Goal: Task Accomplishment & Management: Manage account settings

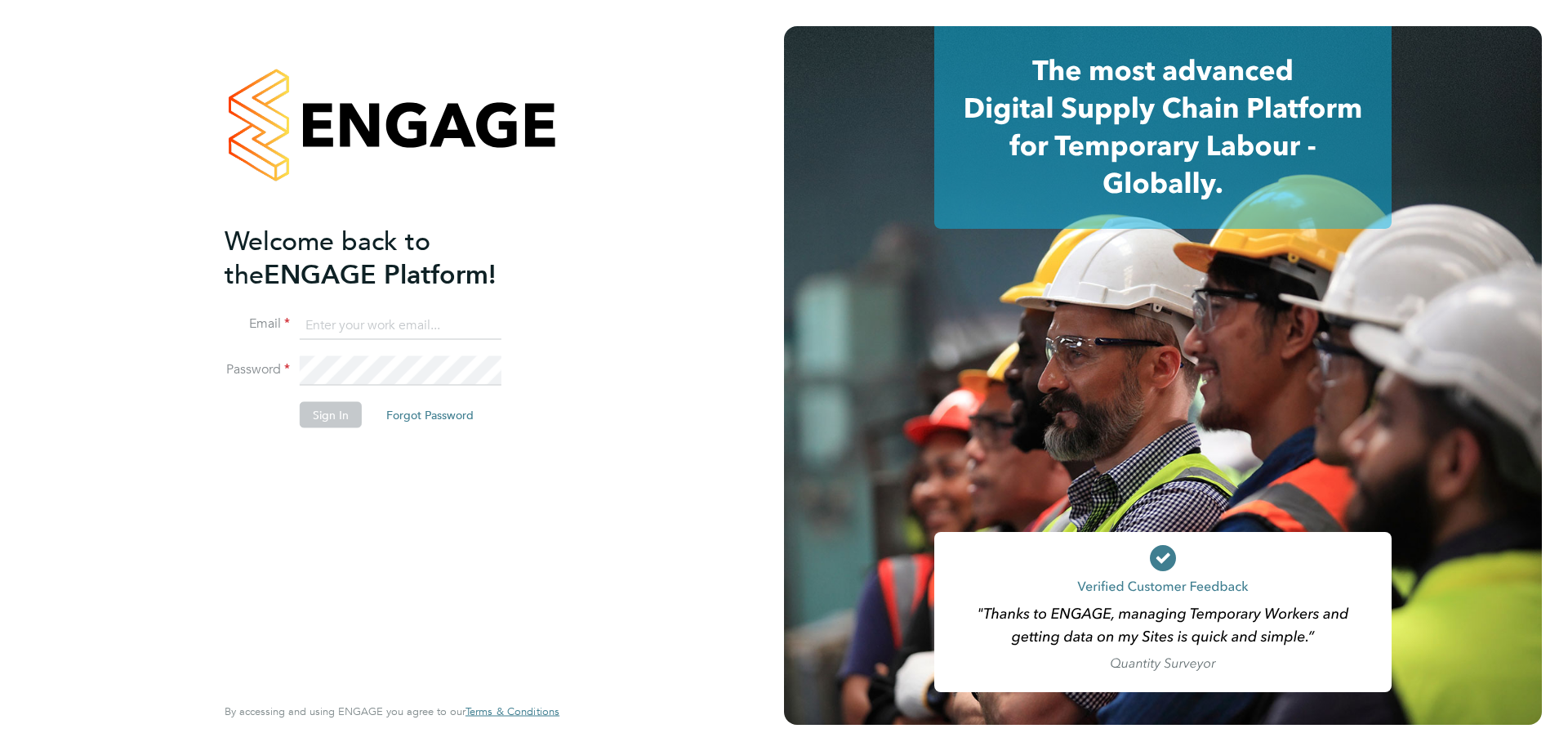
type input "danielle.nail@danielowen.co.uk"
click at [323, 404] on button "Sign In" at bounding box center [331, 414] width 62 height 26
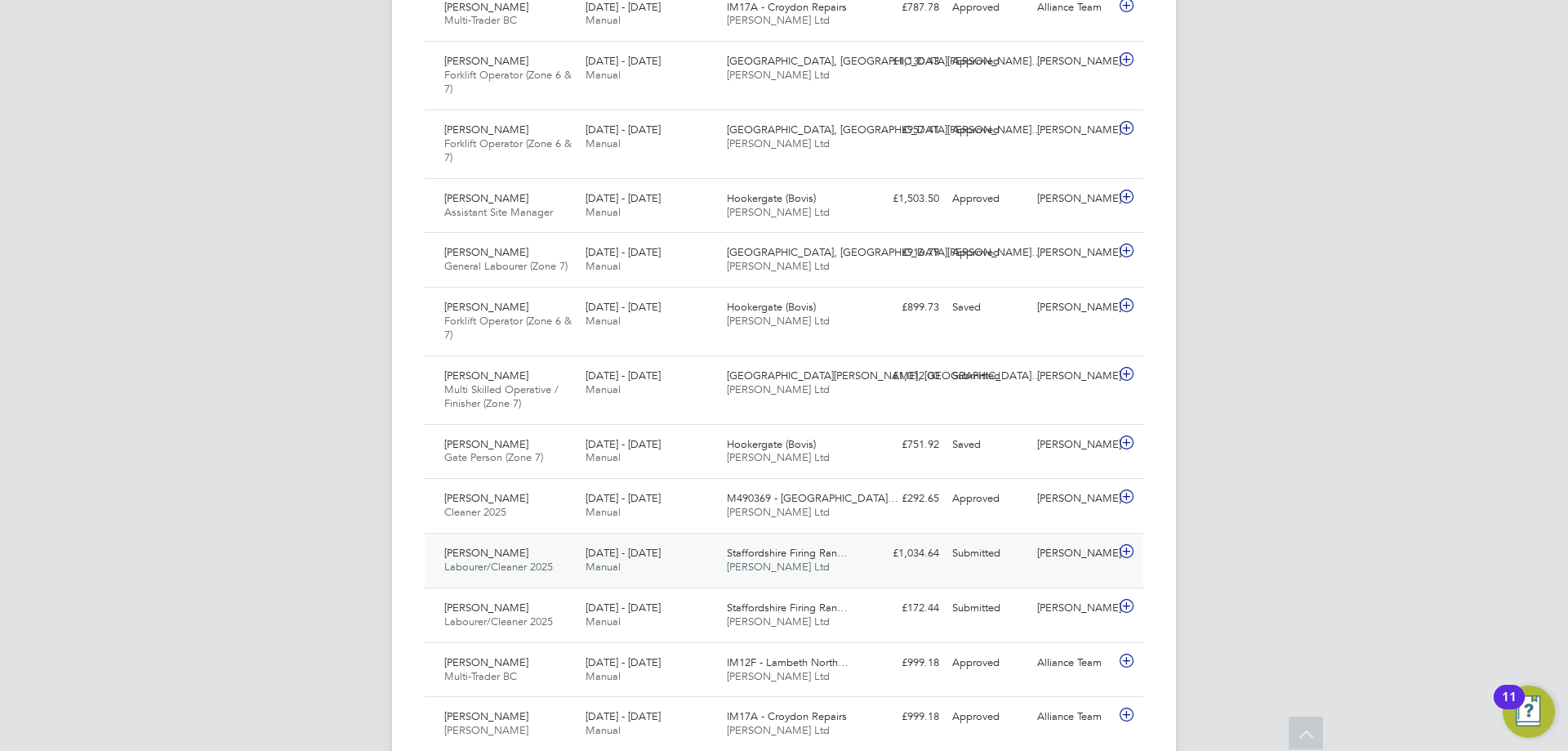
click at [784, 560] on span "[PERSON_NAME] Ltd" at bounding box center [779, 566] width 103 height 13
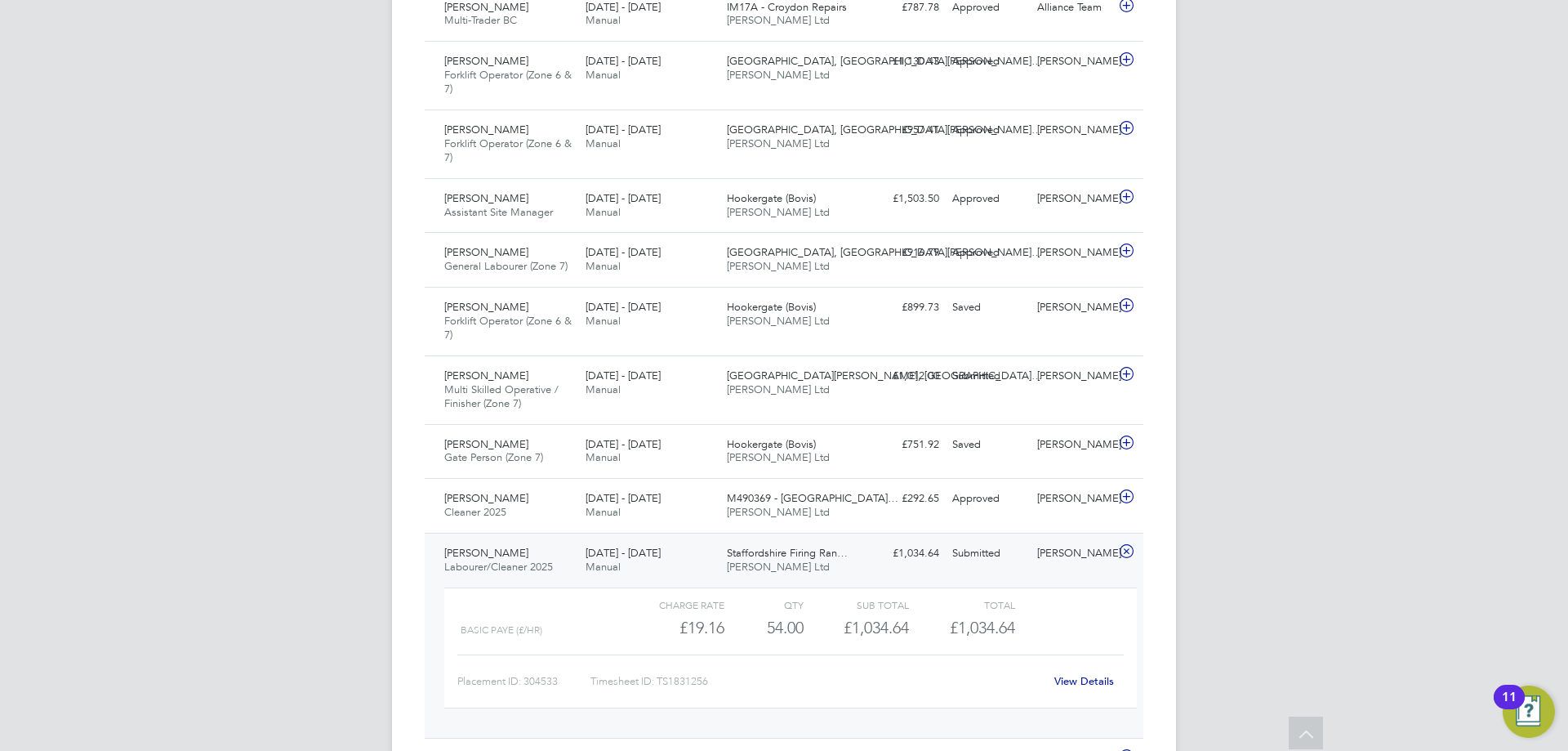
click at [1009, 544] on div "Submitted" at bounding box center [988, 554] width 85 height 27
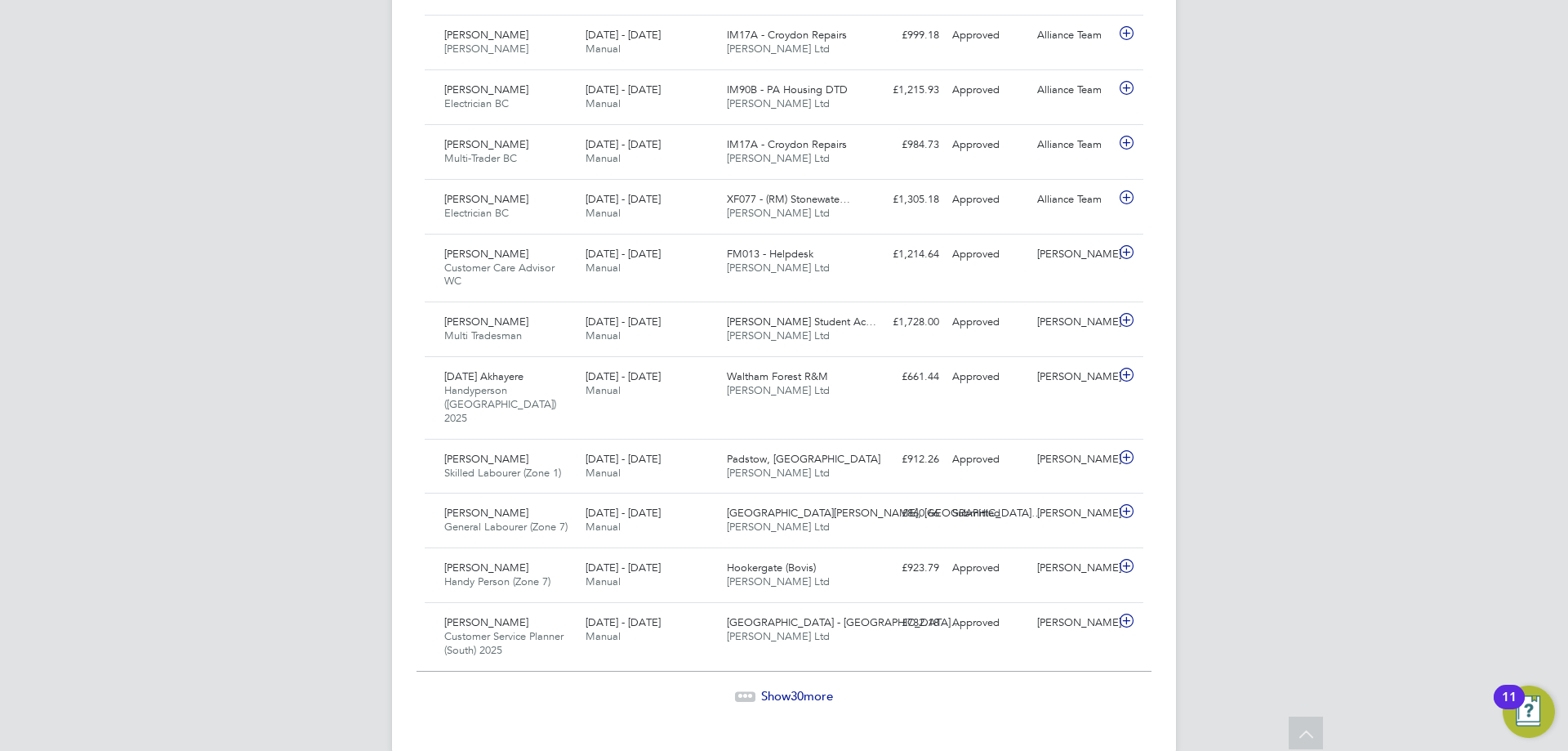
click at [811, 688] on span "Show 30 more" at bounding box center [797, 695] width 72 height 15
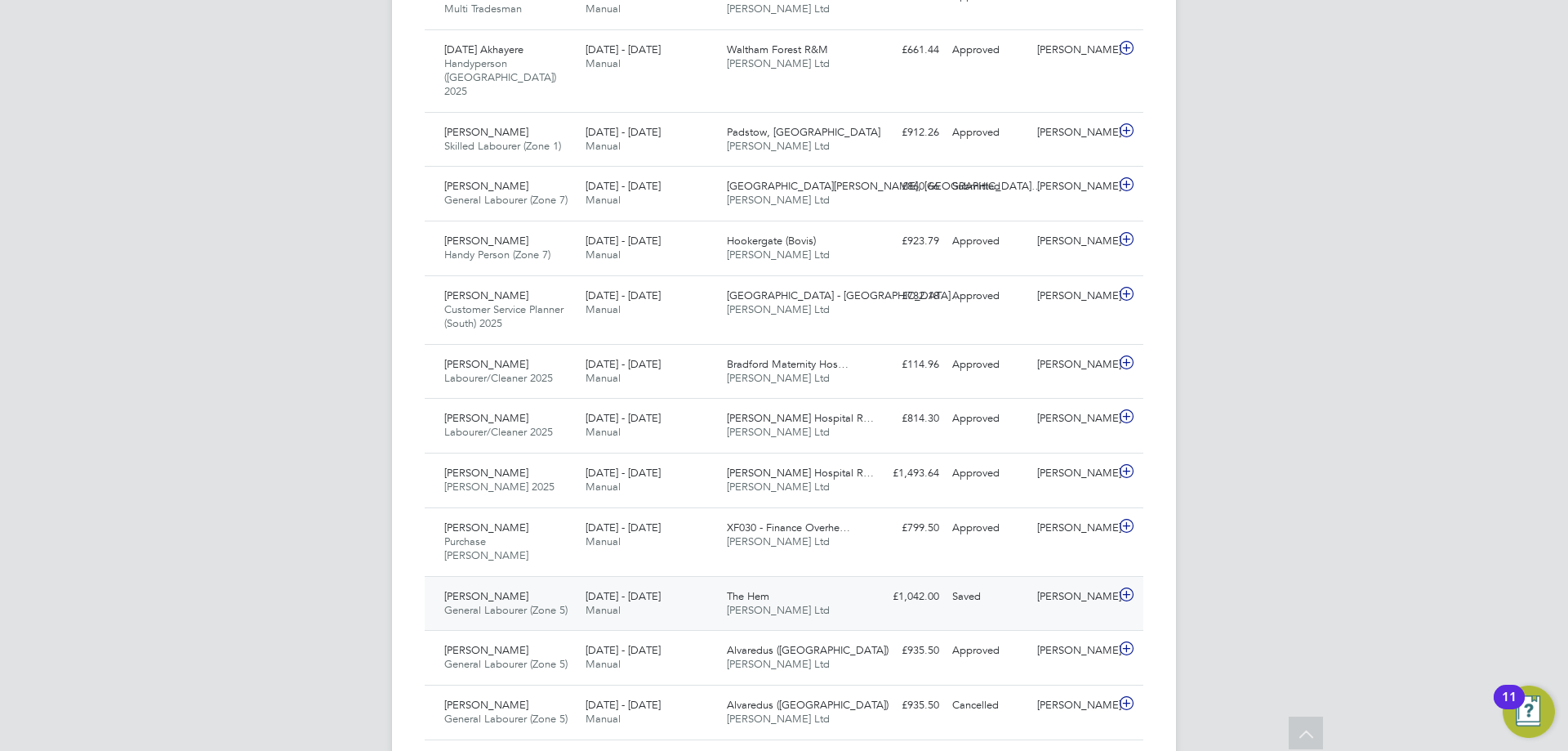
click at [838, 583] on div "The Hem Daniel Owen Ltd" at bounding box center [791, 603] width 142 height 40
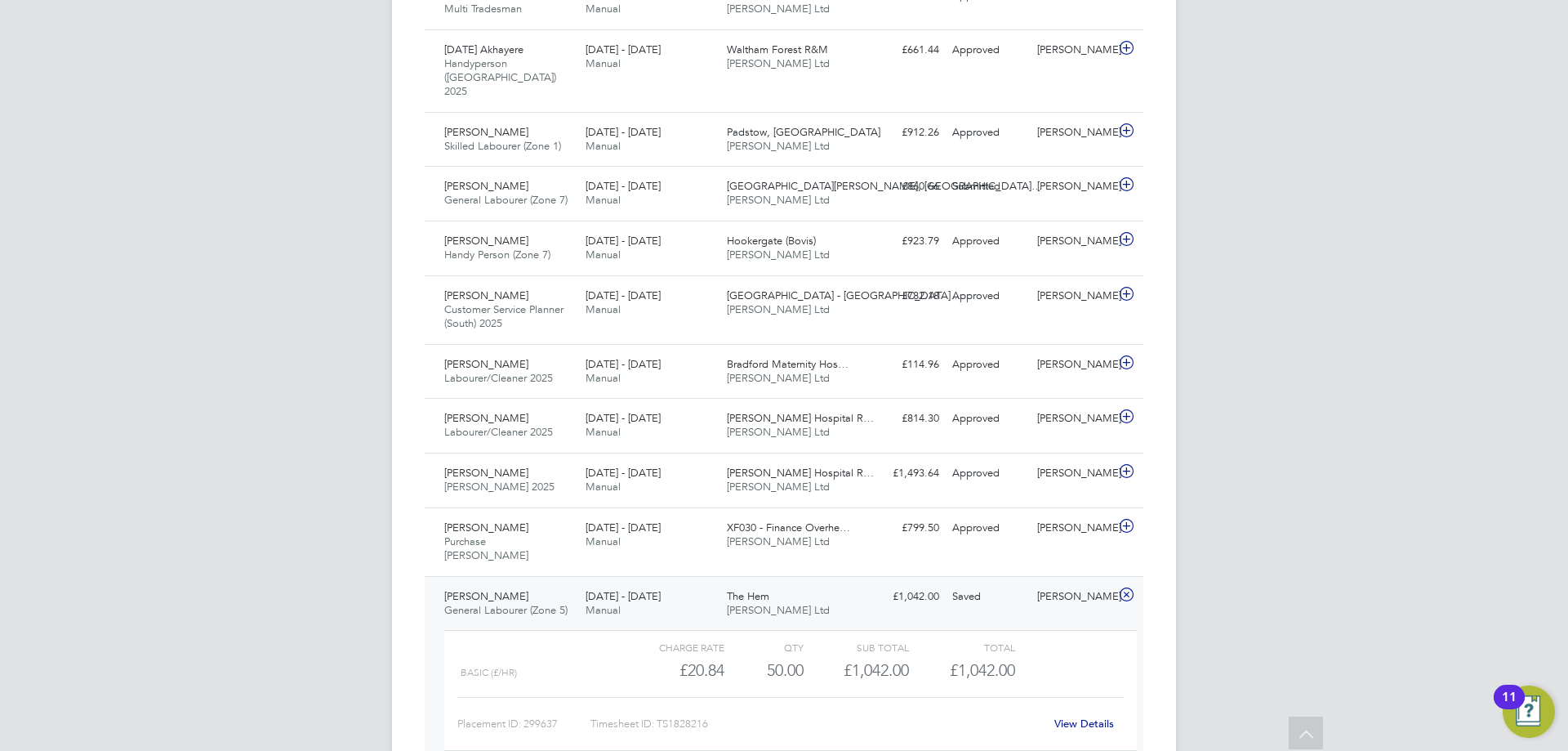
click at [1079, 716] on link "View Details" at bounding box center [1084, 723] width 60 height 13
click at [952, 583] on div "Saved" at bounding box center [988, 597] width 85 height 27
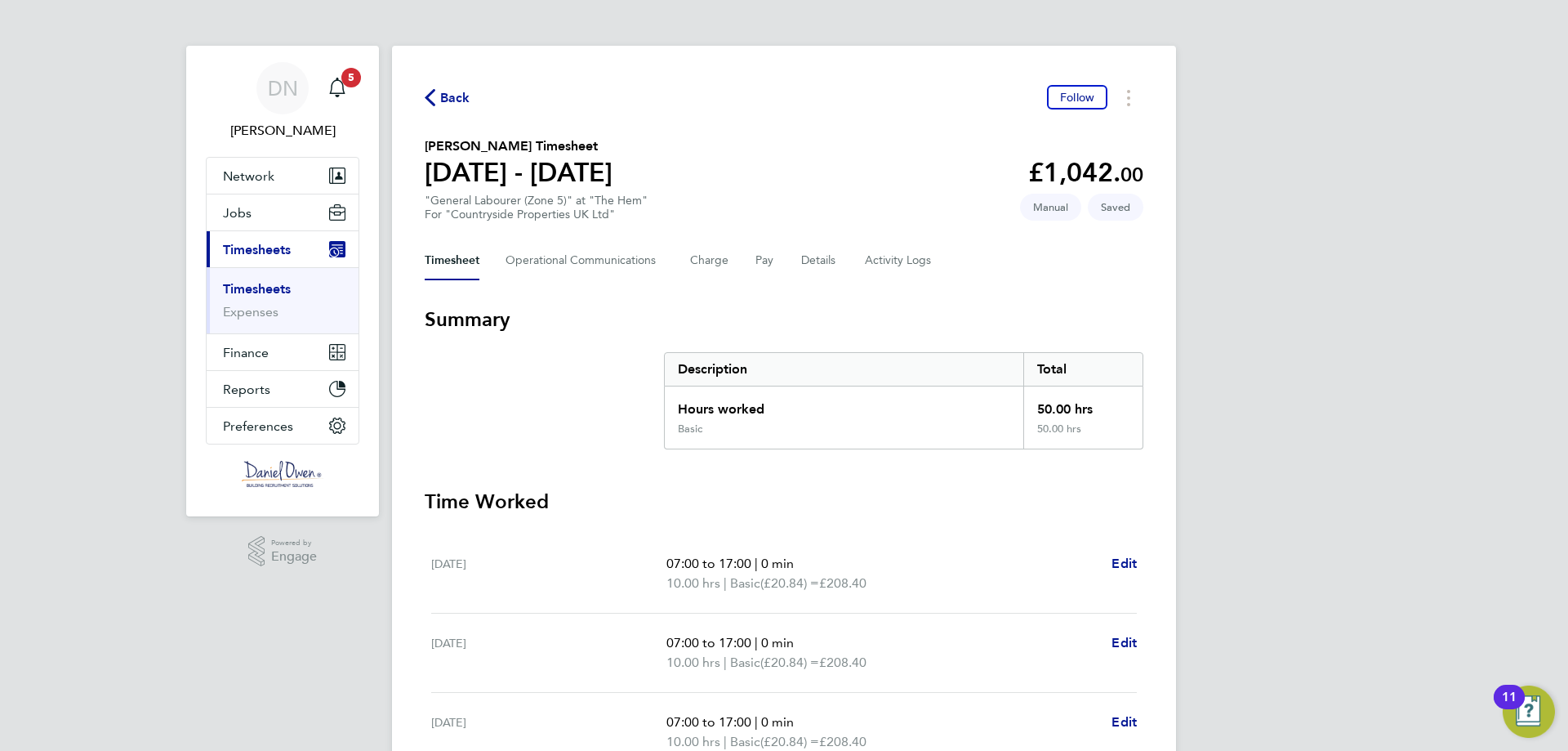
scroll to position [443, 0]
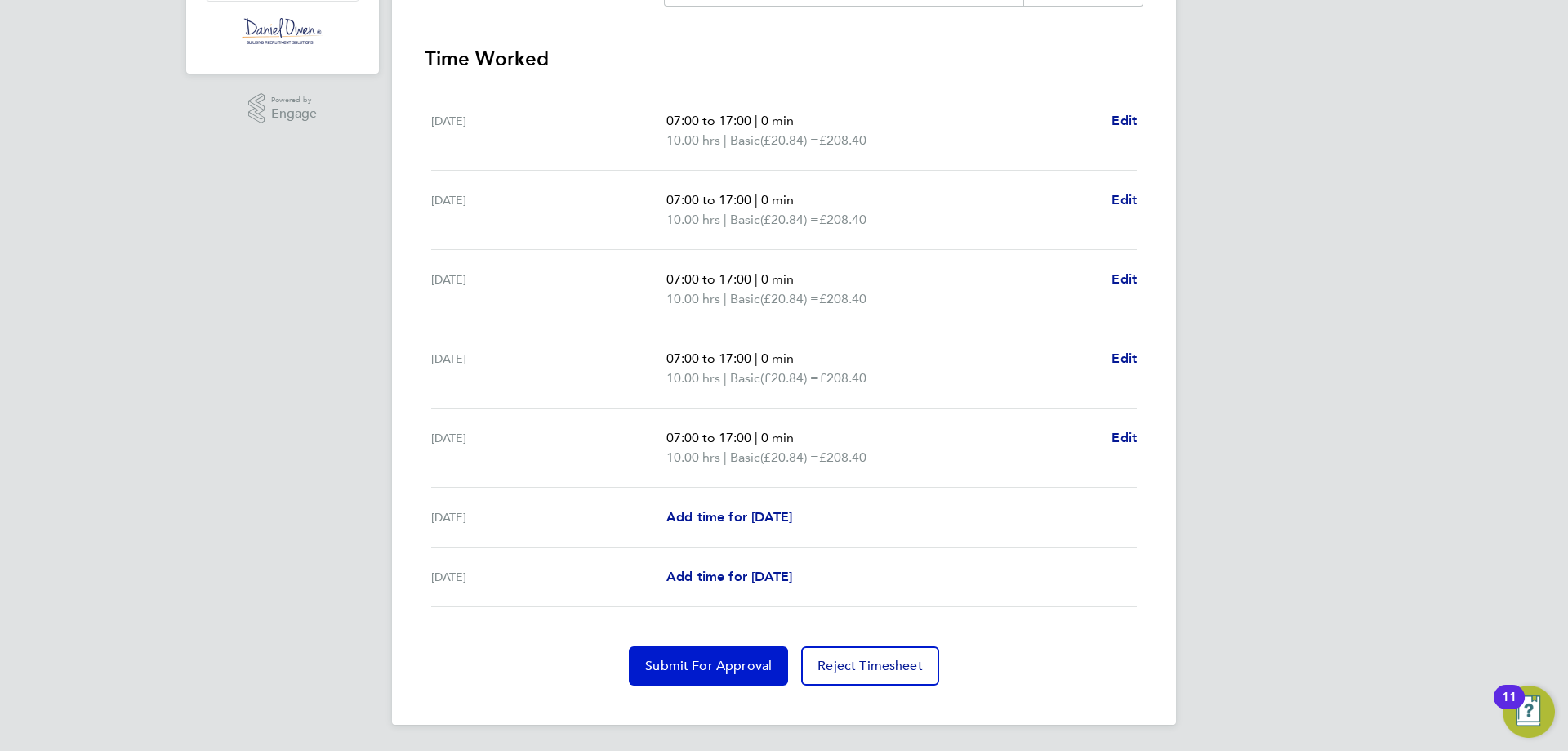
click at [741, 657] on span "Submit For Approval" at bounding box center [709, 665] width 126 height 16
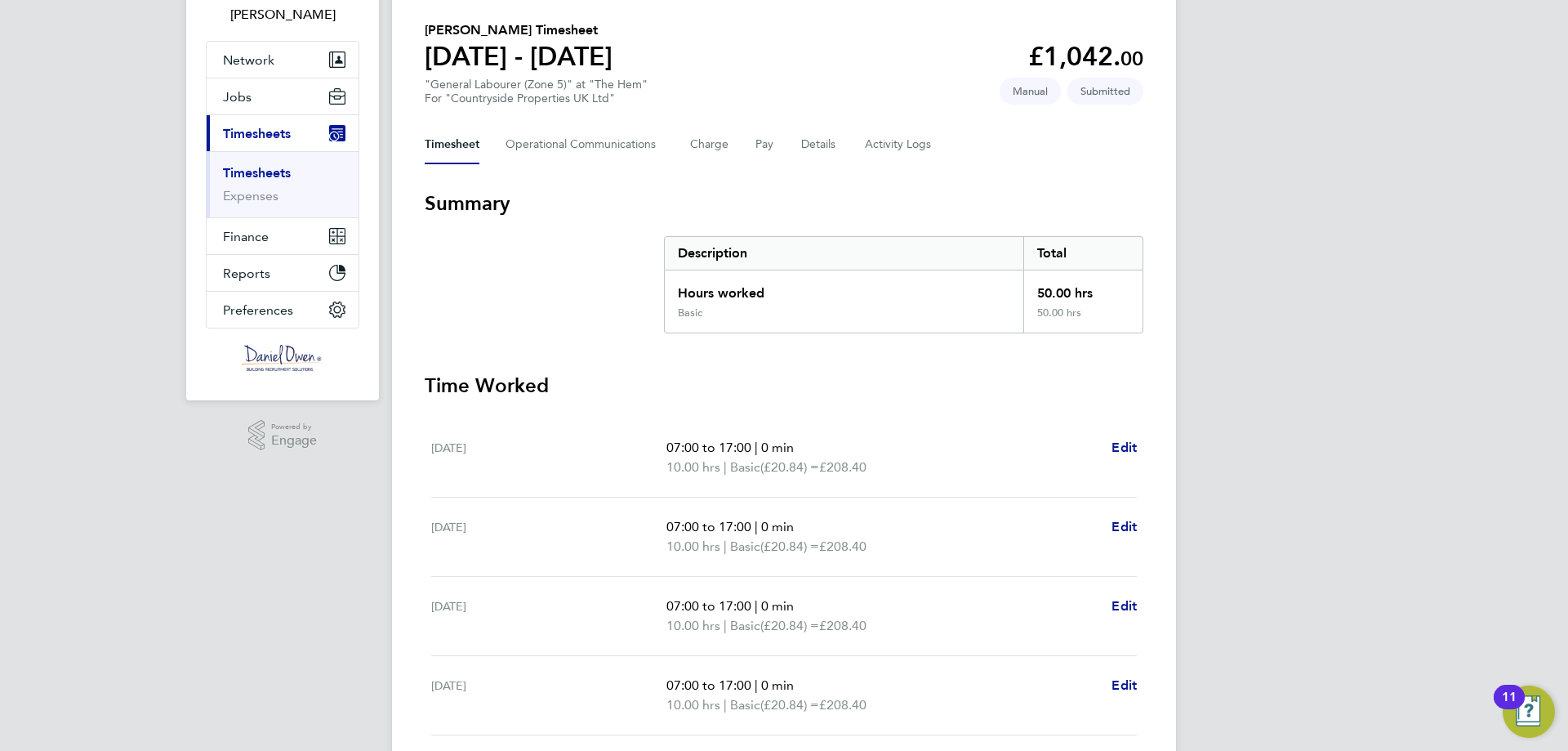
scroll to position [0, 0]
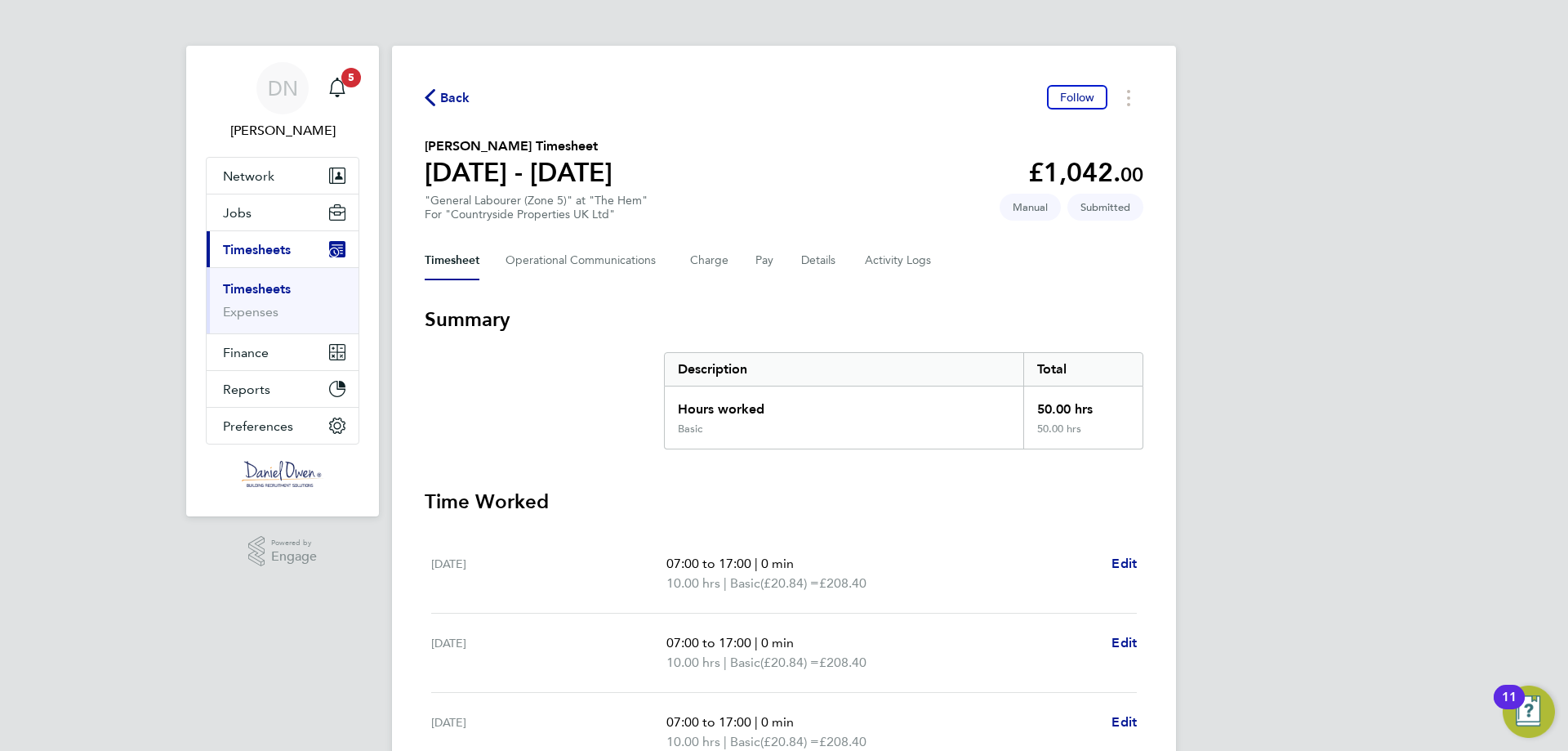
click at [431, 95] on icon "button" at bounding box center [430, 98] width 11 height 17
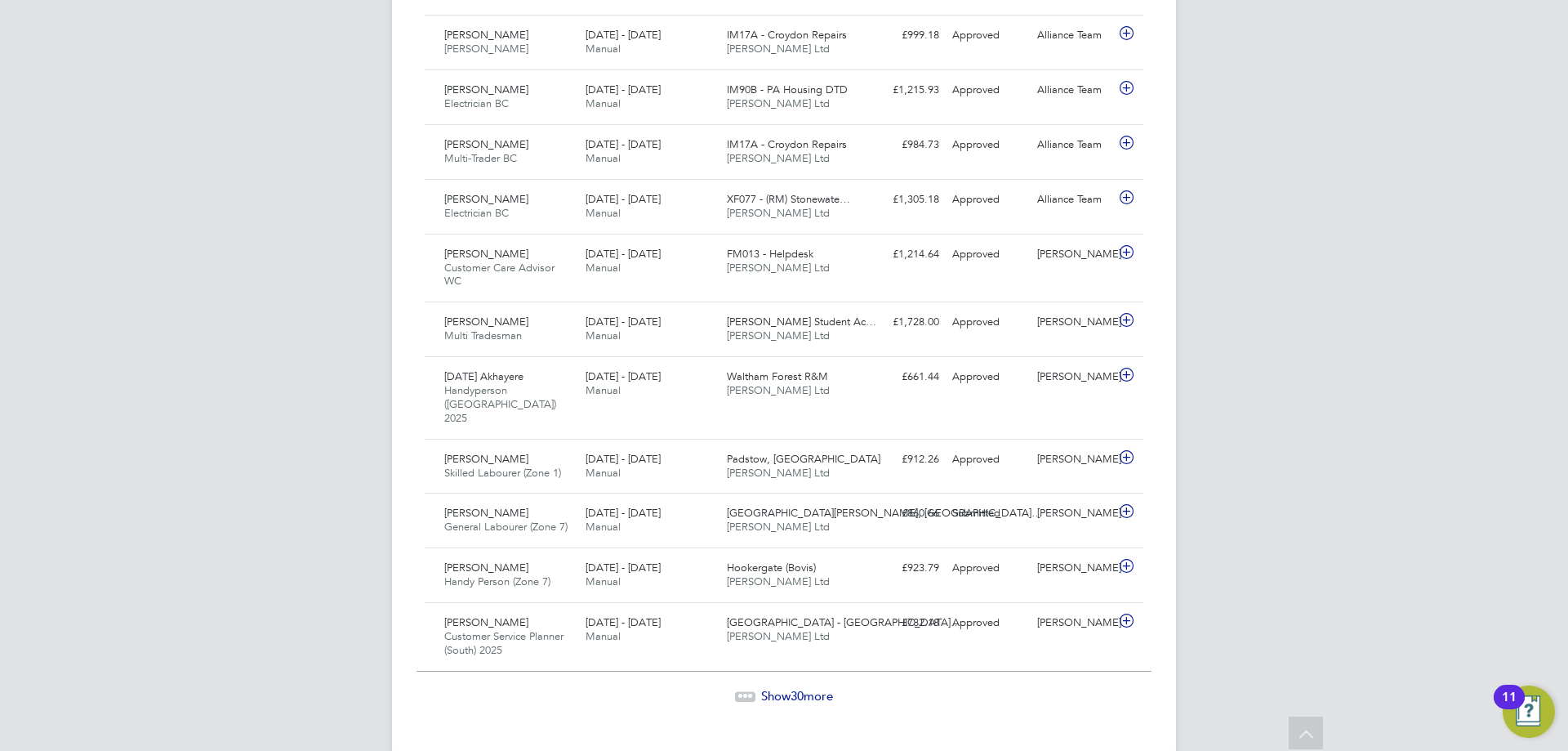
click at [784, 688] on span "Show 30 more" at bounding box center [797, 695] width 72 height 15
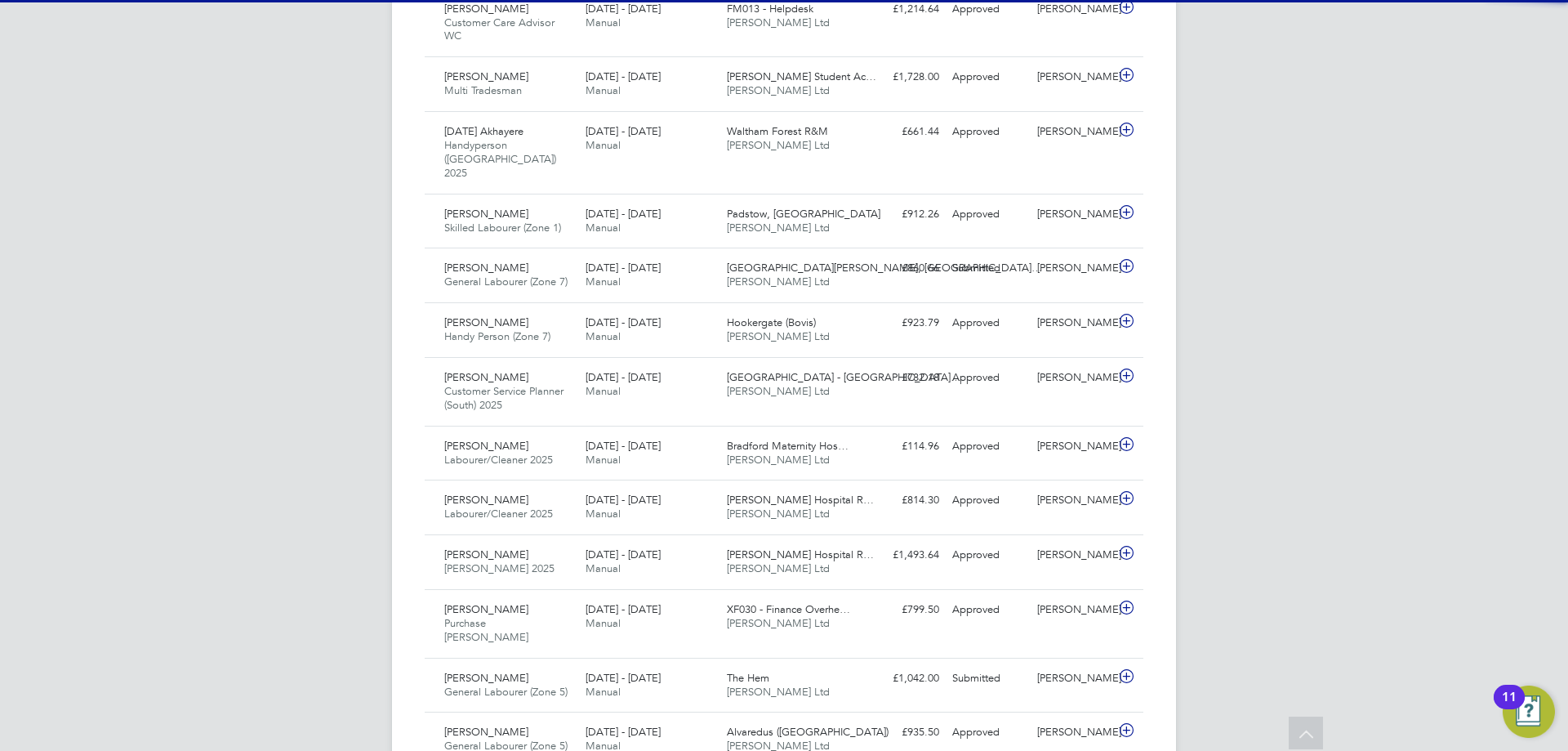
scroll to position [8, 8]
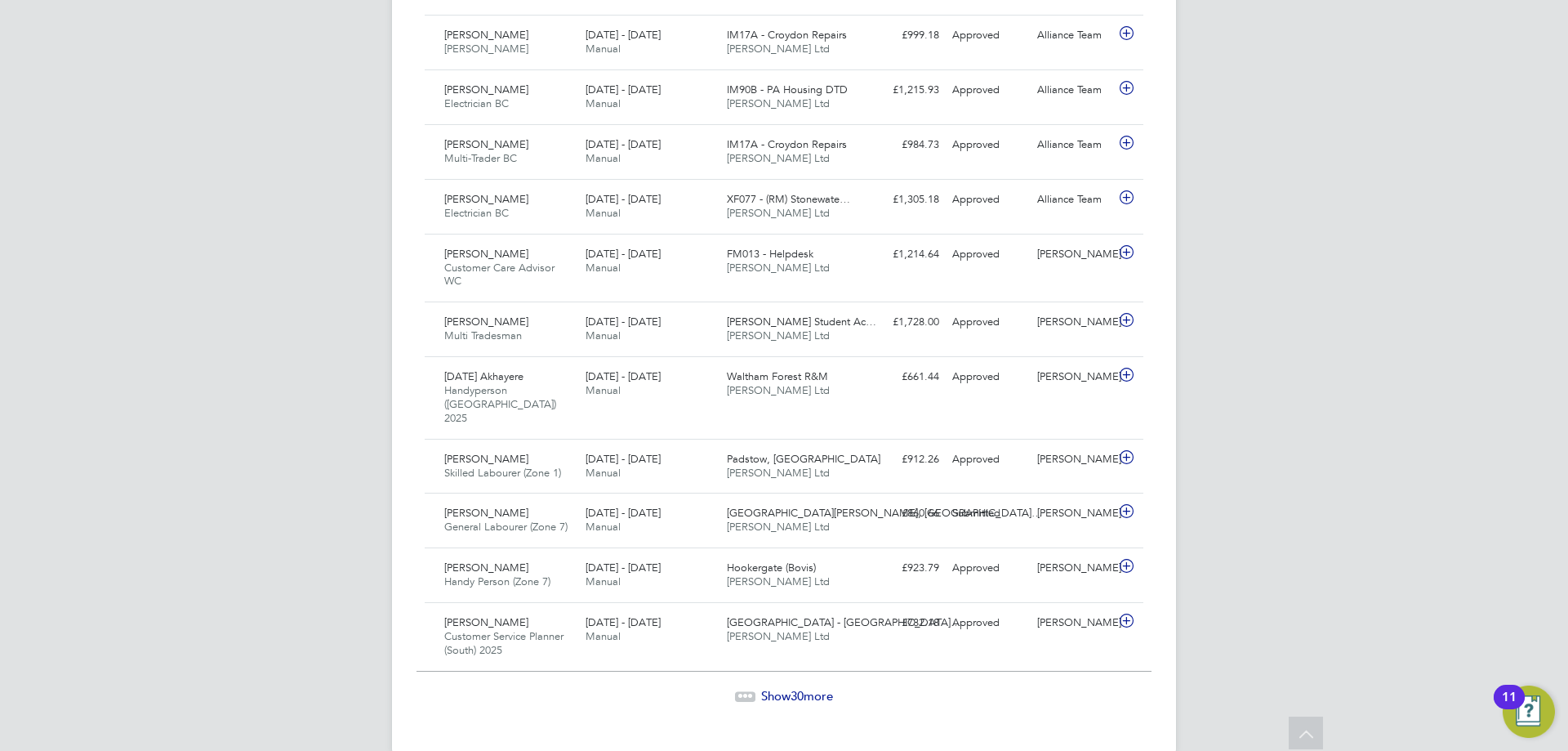
click at [800, 688] on span "30" at bounding box center [797, 695] width 13 height 15
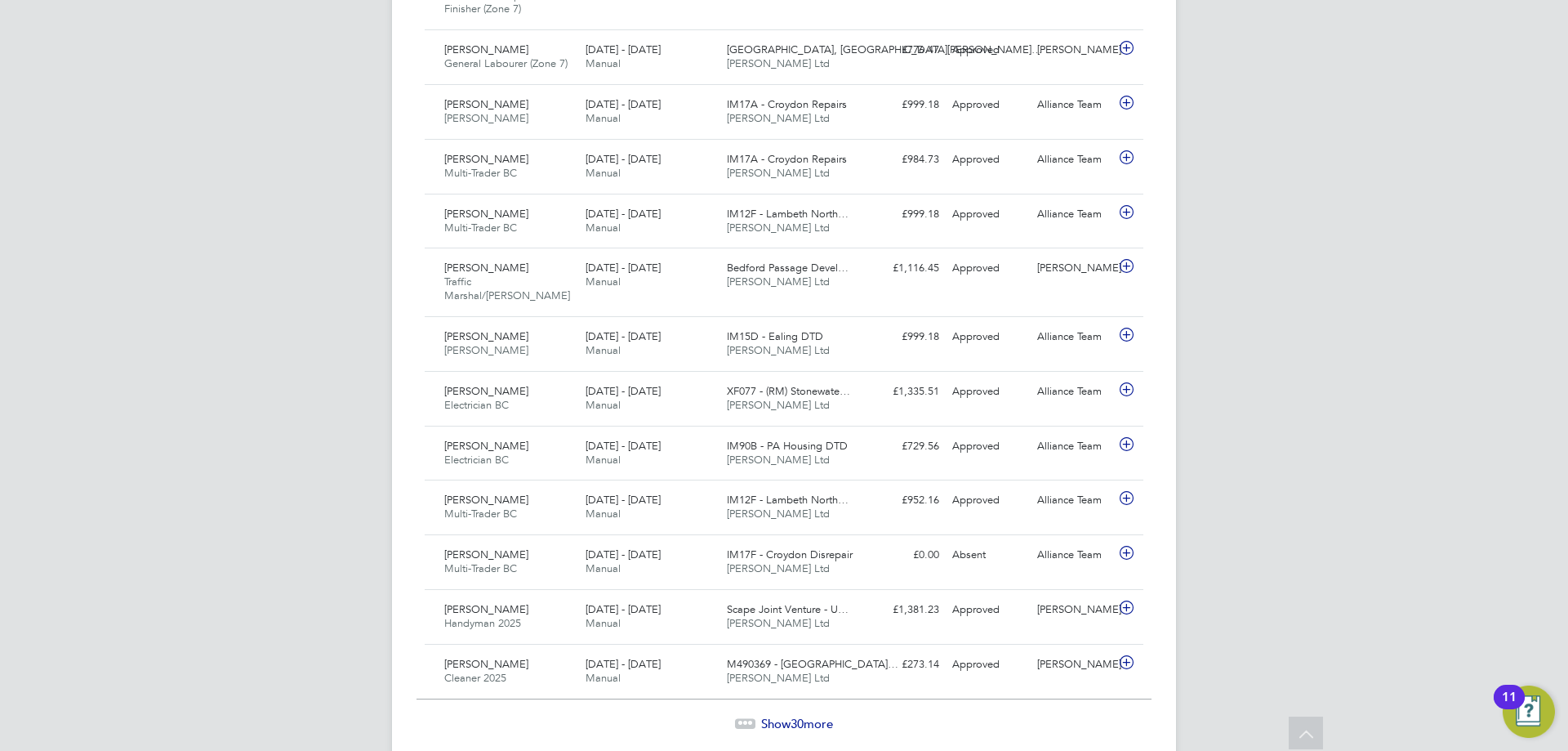
click at [774, 716] on span "Show 30 more" at bounding box center [797, 723] width 72 height 15
